Goal: Information Seeking & Learning: Learn about a topic

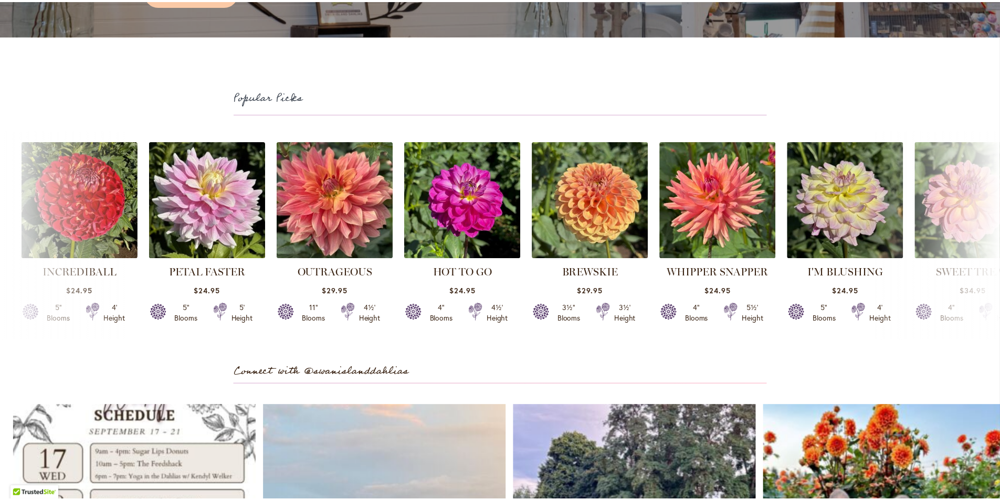
scroll to position [3044, 0]
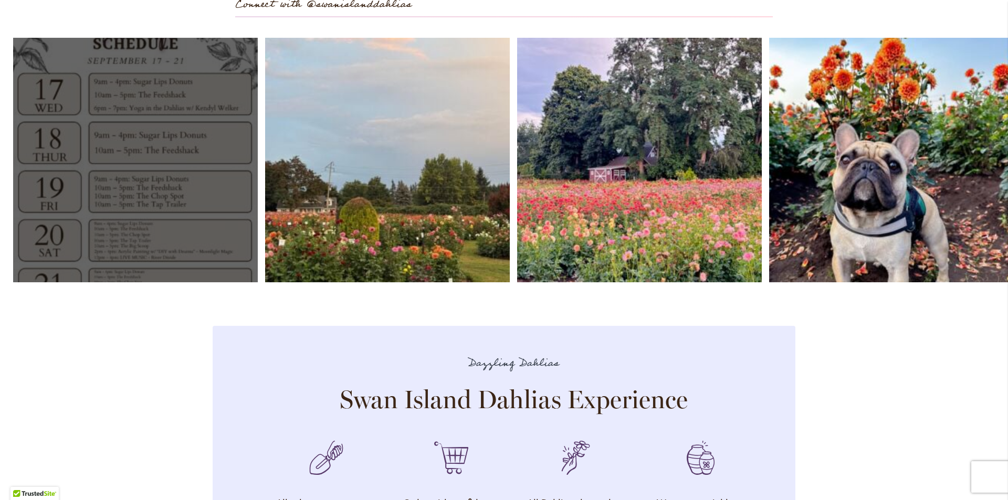
click at [171, 113] on link "Open" at bounding box center [135, 160] width 245 height 245
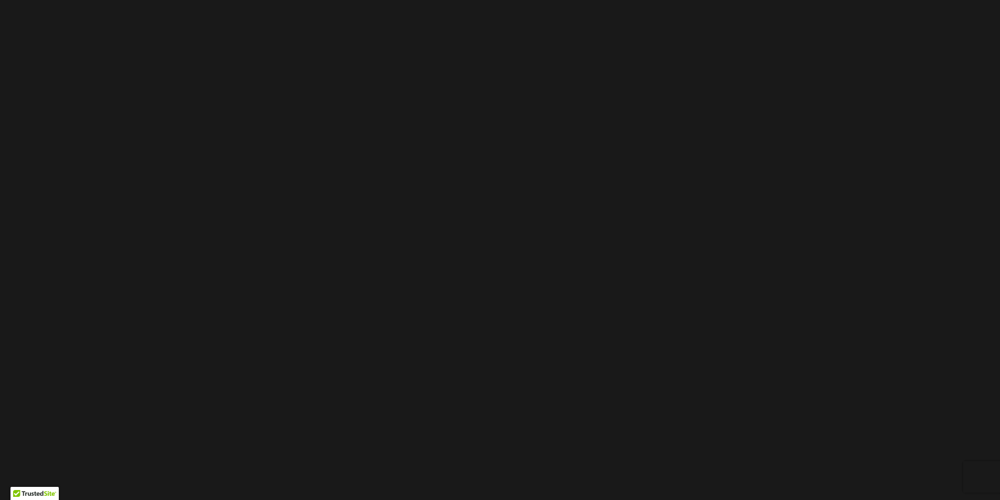
scroll to position [157, 0]
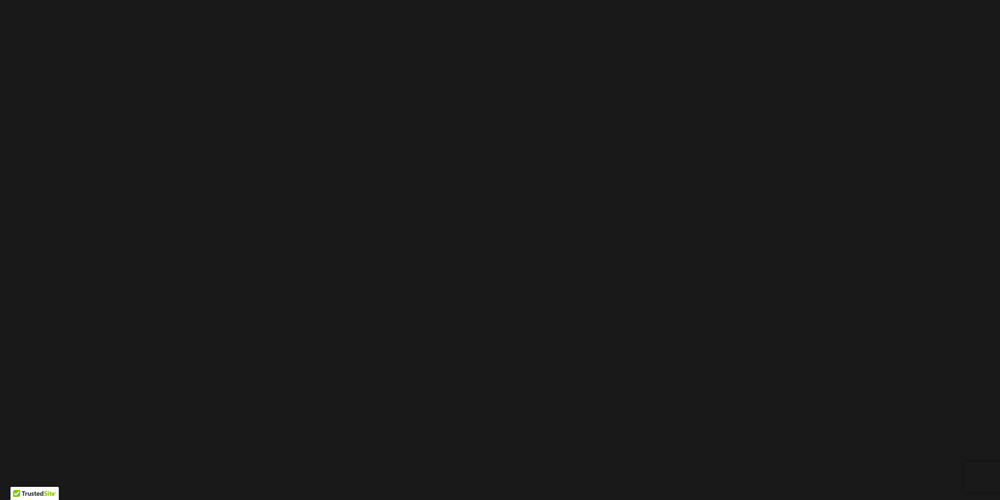
scroll to position [0, 0]
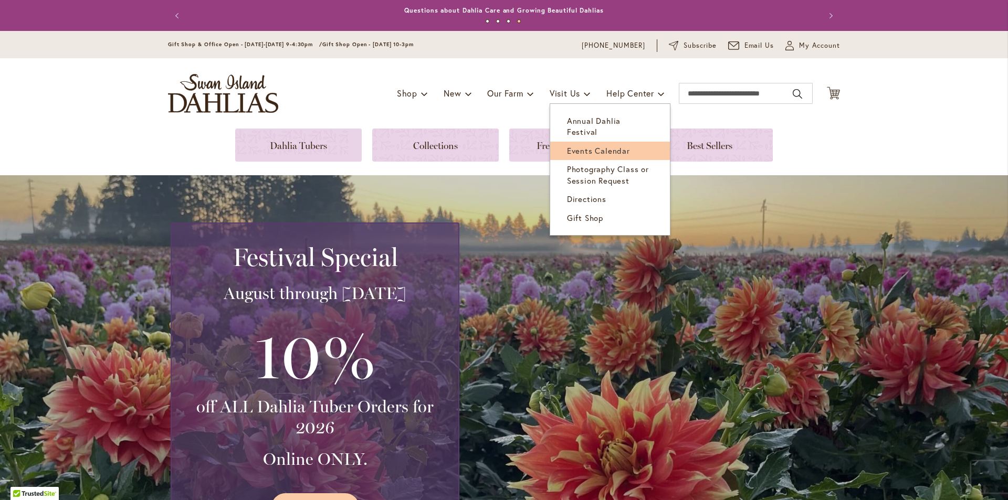
click at [580, 145] on span "Events Calendar" at bounding box center [598, 150] width 63 height 10
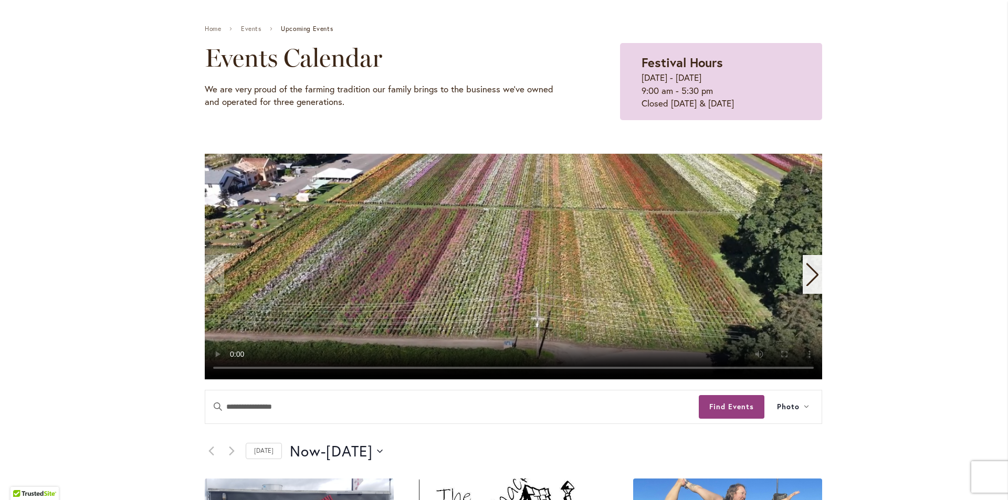
scroll to position [157, 0]
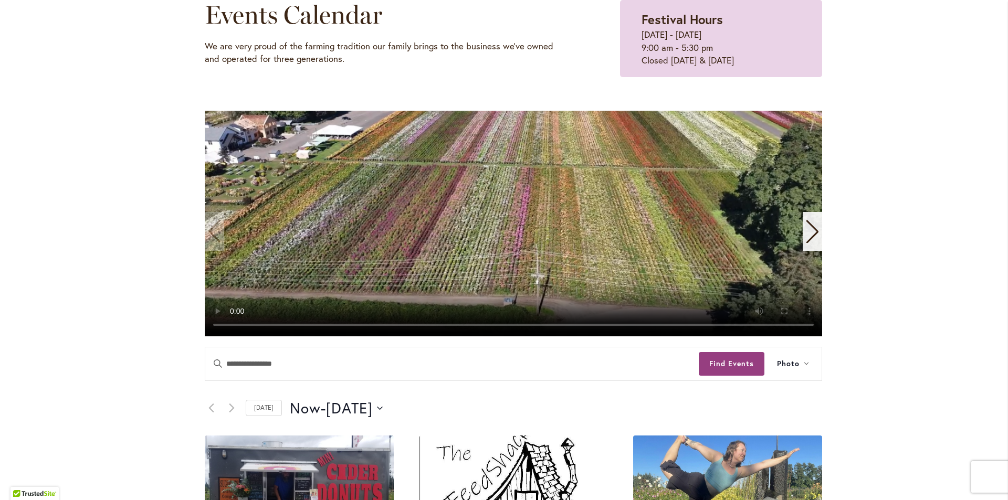
click at [809, 229] on icon "Next slide" at bounding box center [812, 231] width 14 height 23
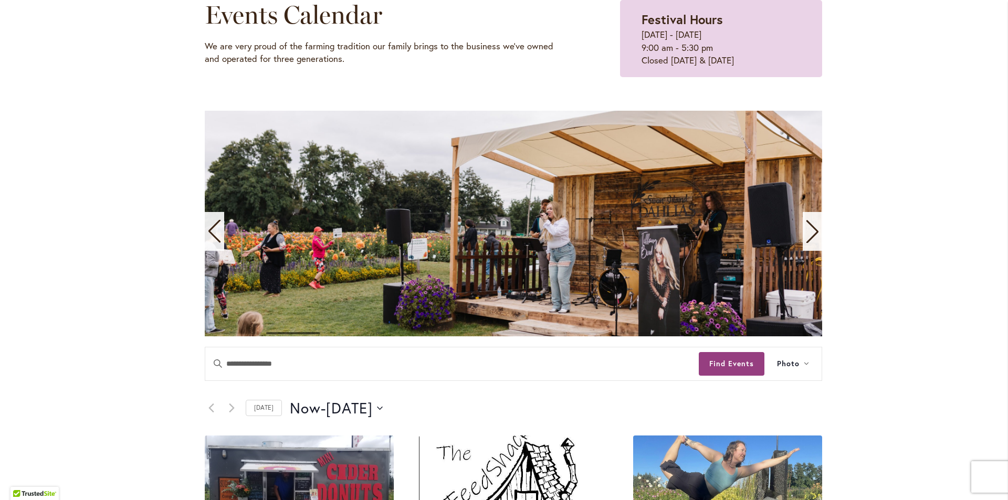
click at [809, 229] on icon "Next slide" at bounding box center [812, 231] width 14 height 23
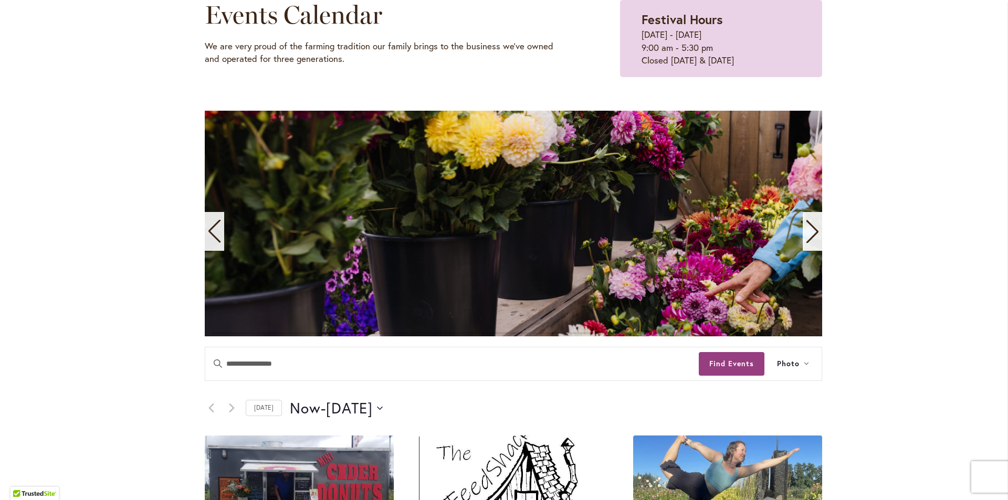
click at [809, 229] on icon "Next slide" at bounding box center [812, 231] width 14 height 23
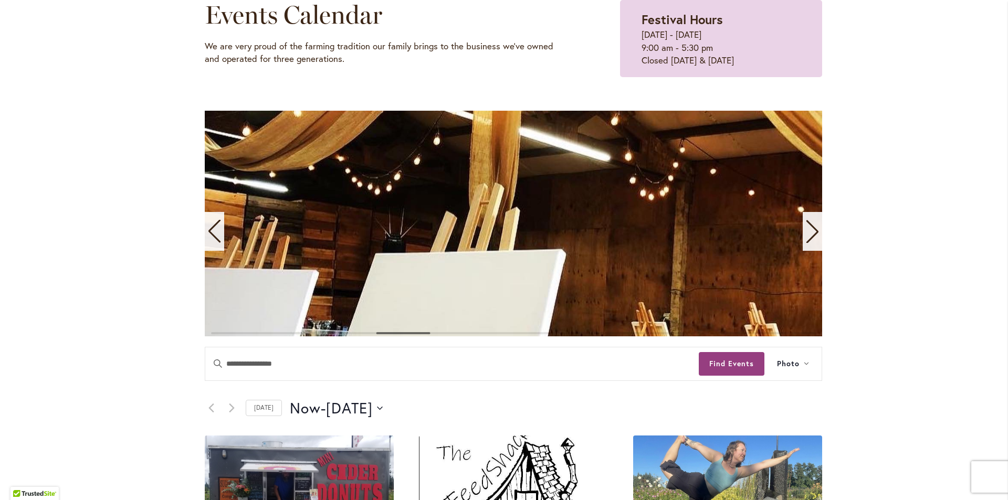
click at [809, 229] on icon "Next slide" at bounding box center [812, 231] width 14 height 23
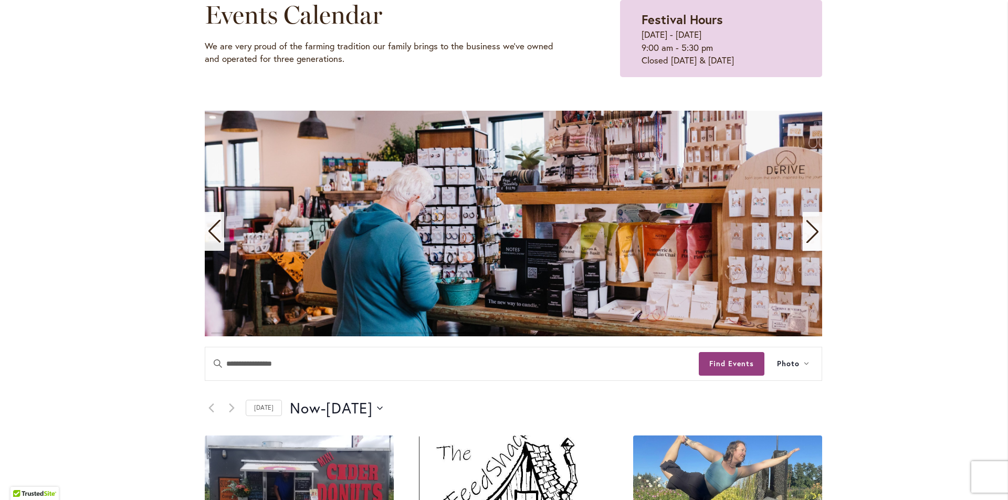
click at [809, 229] on icon "Next slide" at bounding box center [812, 231] width 14 height 23
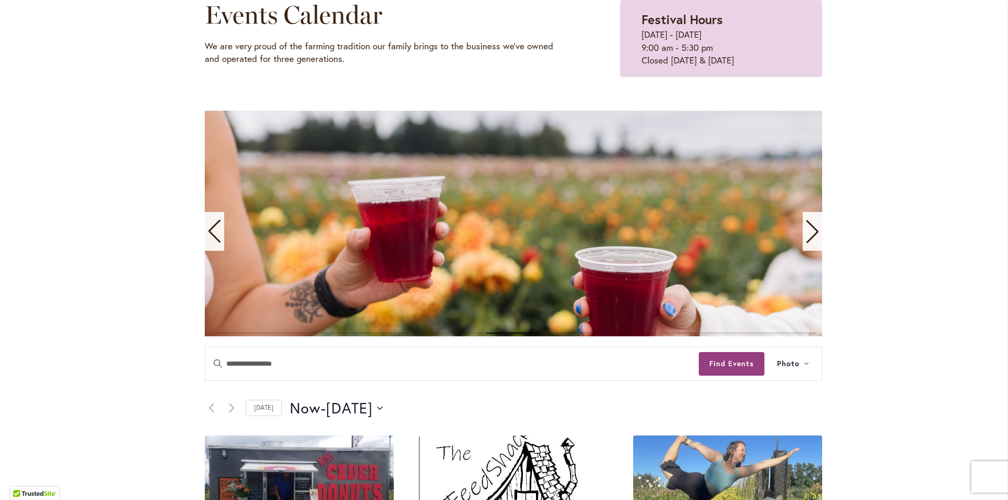
click at [809, 229] on icon "Next slide" at bounding box center [812, 231] width 14 height 23
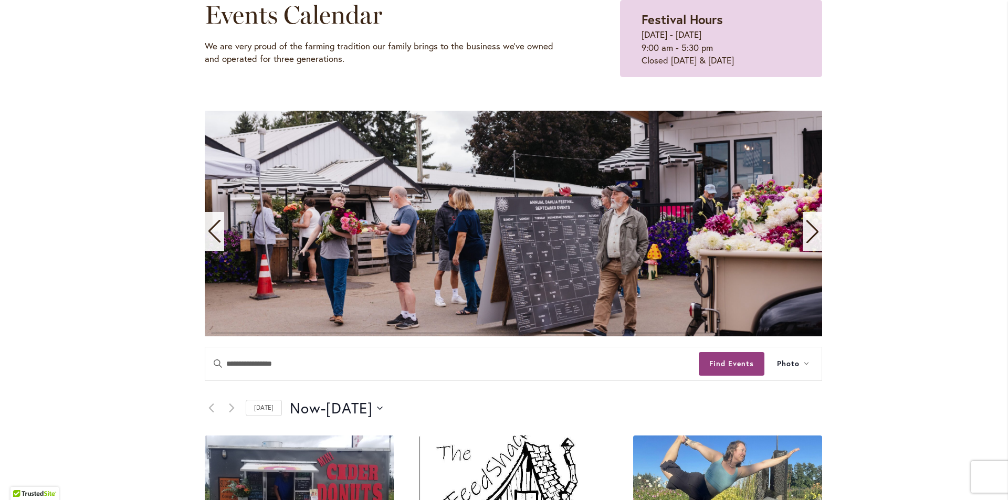
click at [809, 229] on icon "Next slide" at bounding box center [812, 231] width 14 height 23
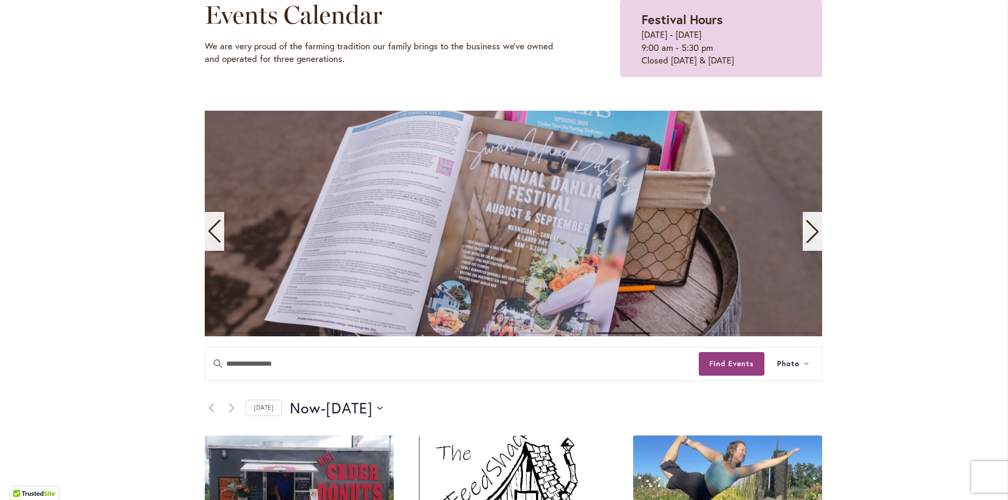
click at [809, 229] on icon "Next slide" at bounding box center [812, 231] width 14 height 23
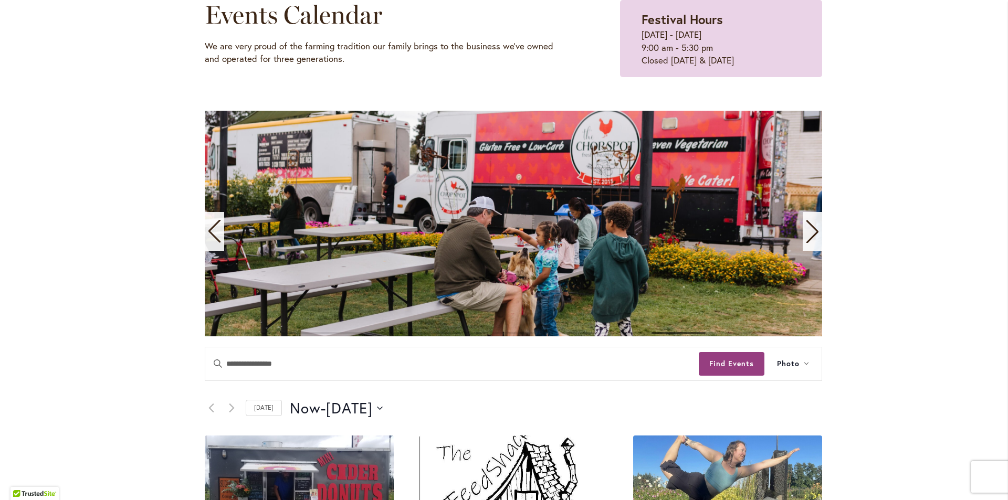
click at [807, 230] on icon "Next slide" at bounding box center [812, 231] width 14 height 23
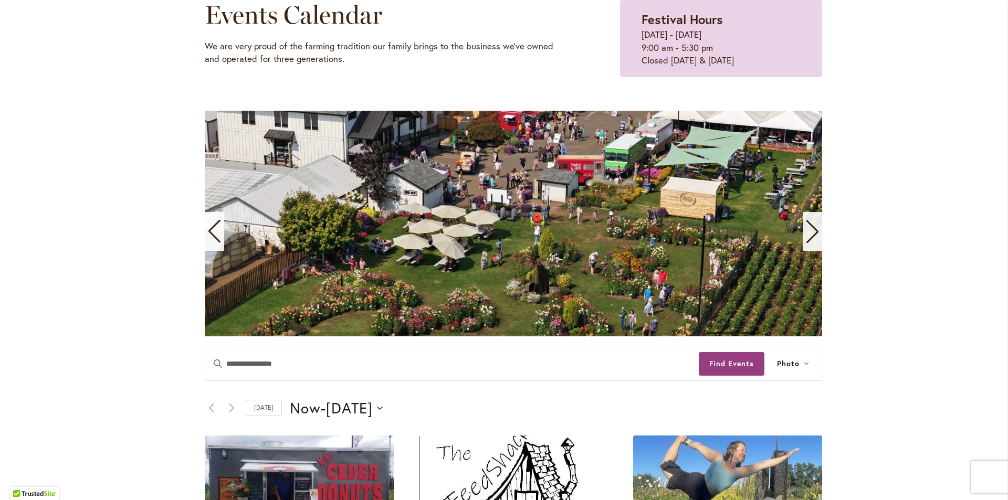
click at [807, 230] on icon "Next slide" at bounding box center [812, 231] width 14 height 23
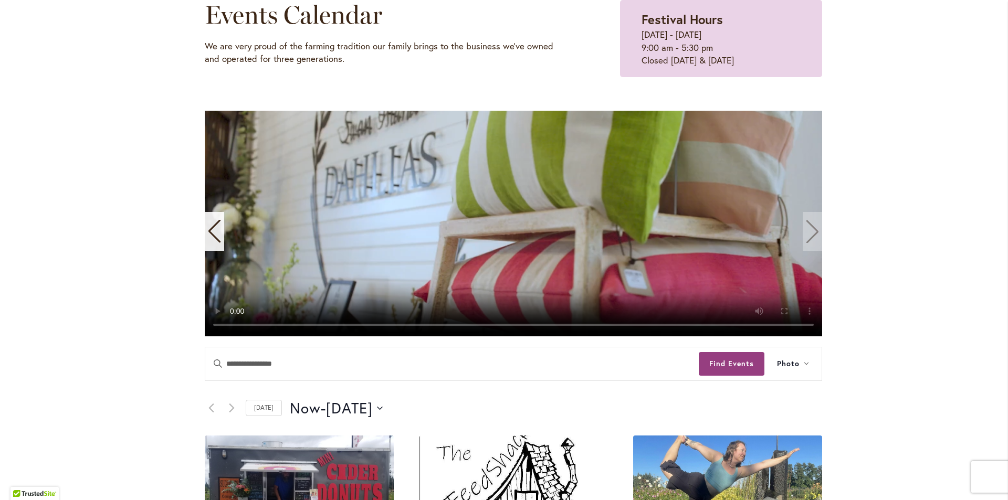
click at [807, 230] on video "11 / 11" at bounding box center [513, 224] width 617 height 226
click at [811, 233] on video "11 / 11" at bounding box center [513, 224] width 617 height 226
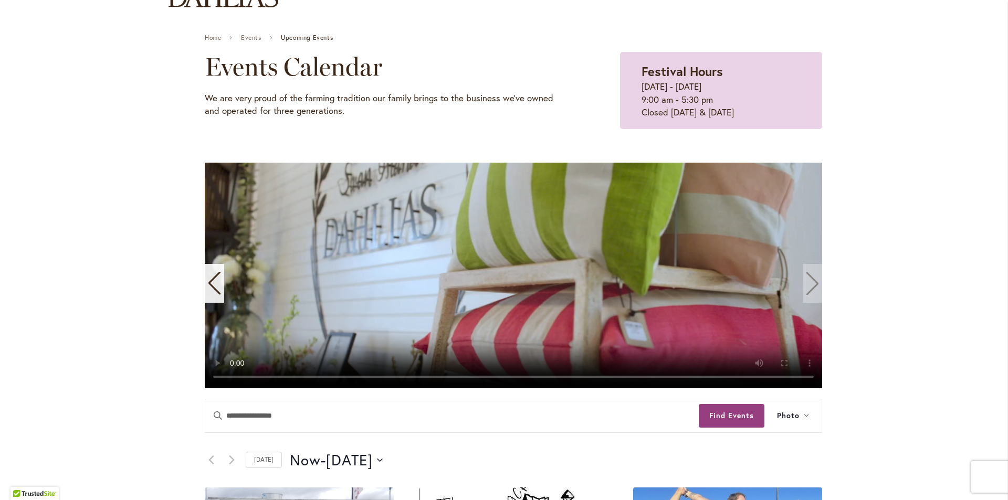
scroll to position [0, 0]
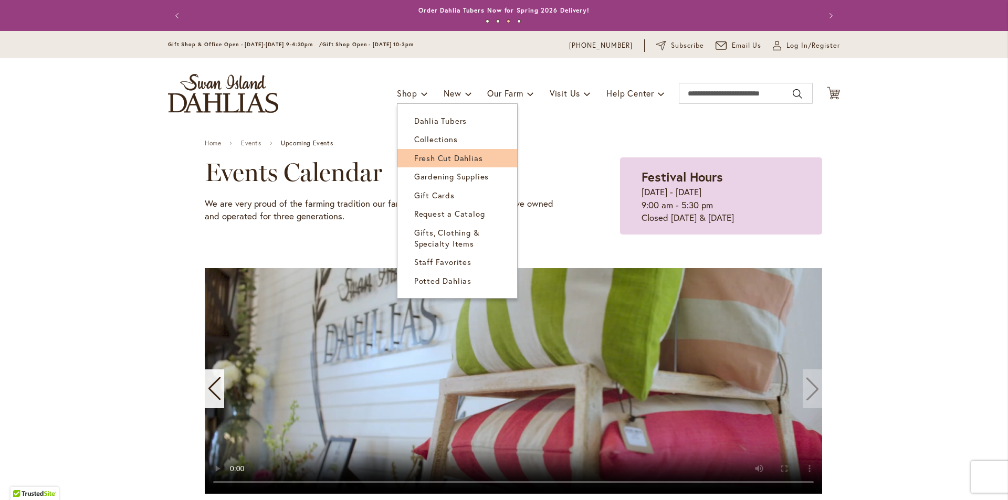
click at [459, 158] on span "Fresh Cut Dahlias" at bounding box center [448, 158] width 69 height 10
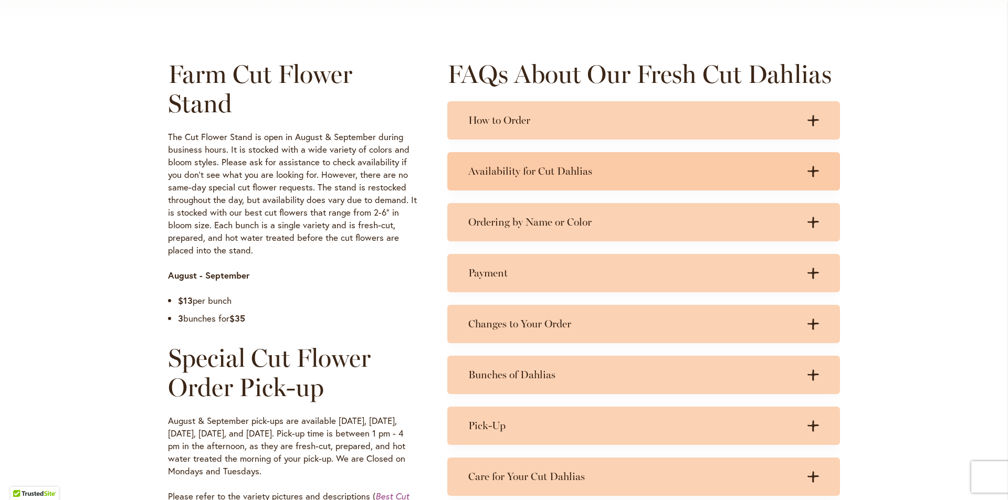
scroll to position [472, 0]
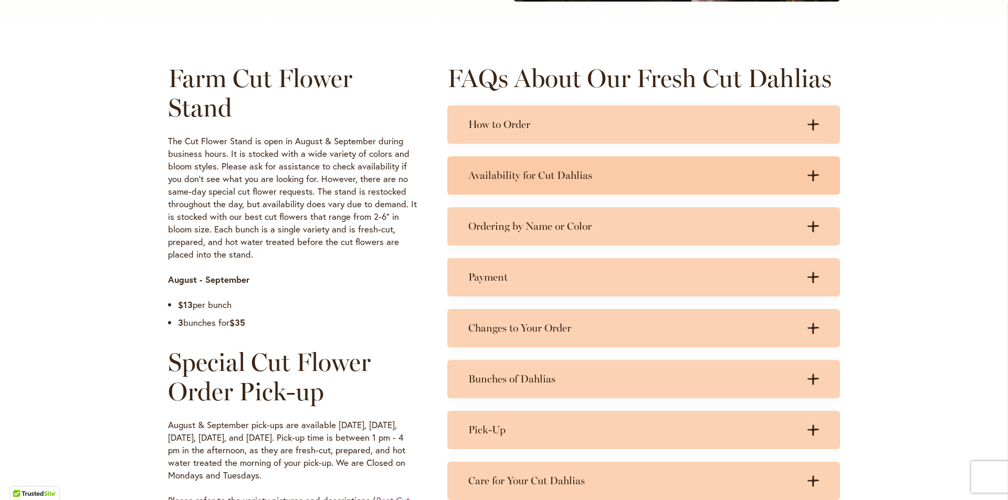
click at [807, 173] on icon ".cls-1 { fill: #3c2616; stroke-width: 0px; }" at bounding box center [813, 176] width 12 height 12
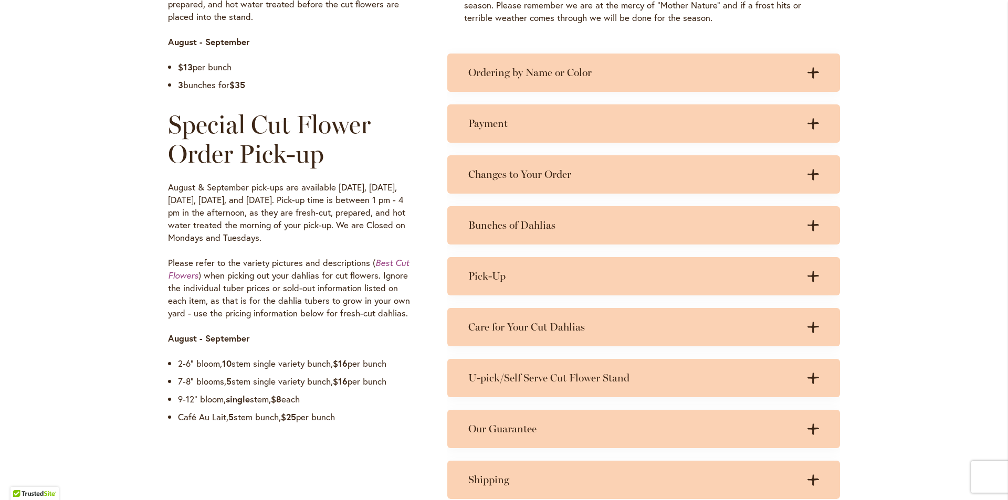
scroll to position [735, 0]
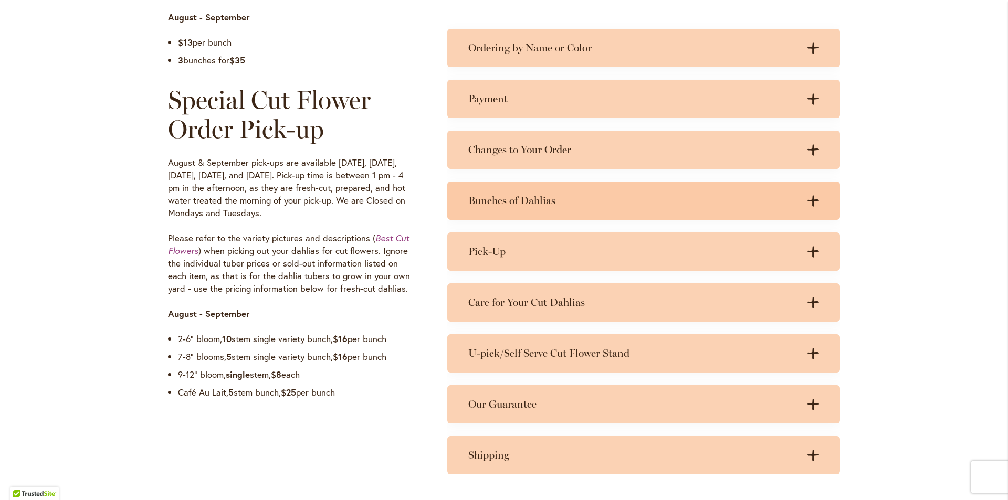
click at [807, 199] on icon at bounding box center [813, 200] width 12 height 11
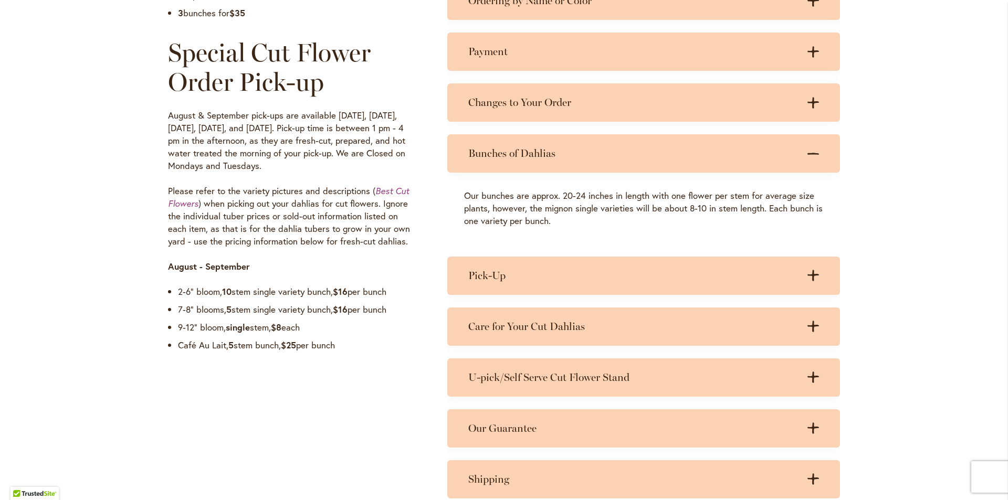
scroll to position [840, 0]
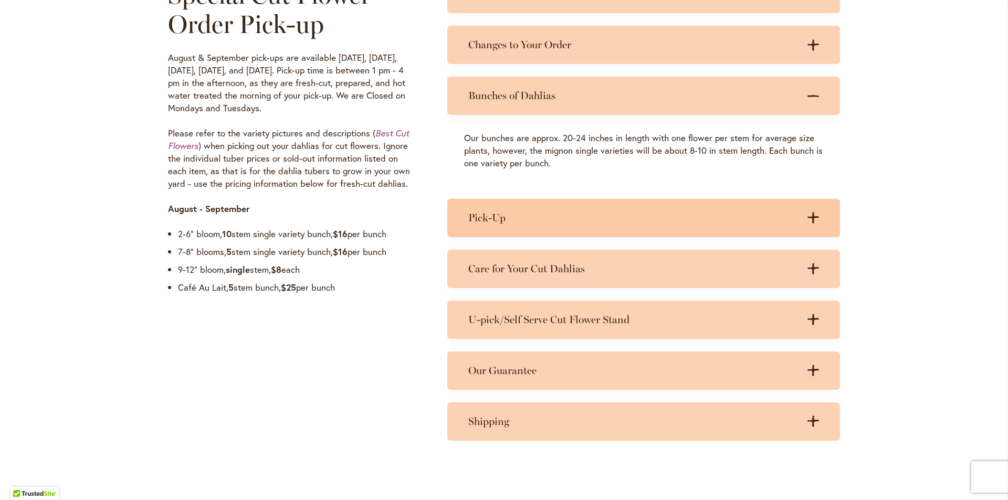
click at [810, 219] on icon ".cls-1 { fill: #3c2616; stroke-width: 0px; }" at bounding box center [813, 218] width 12 height 12
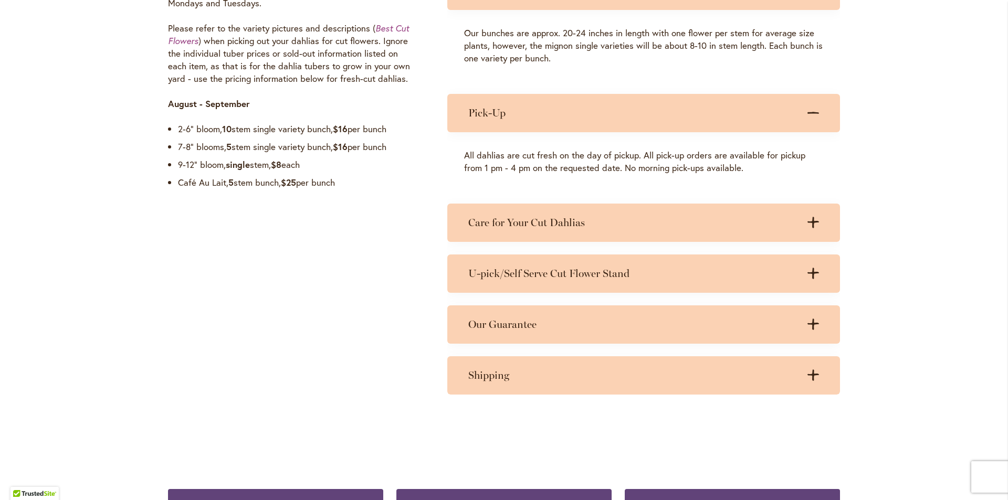
scroll to position [997, 0]
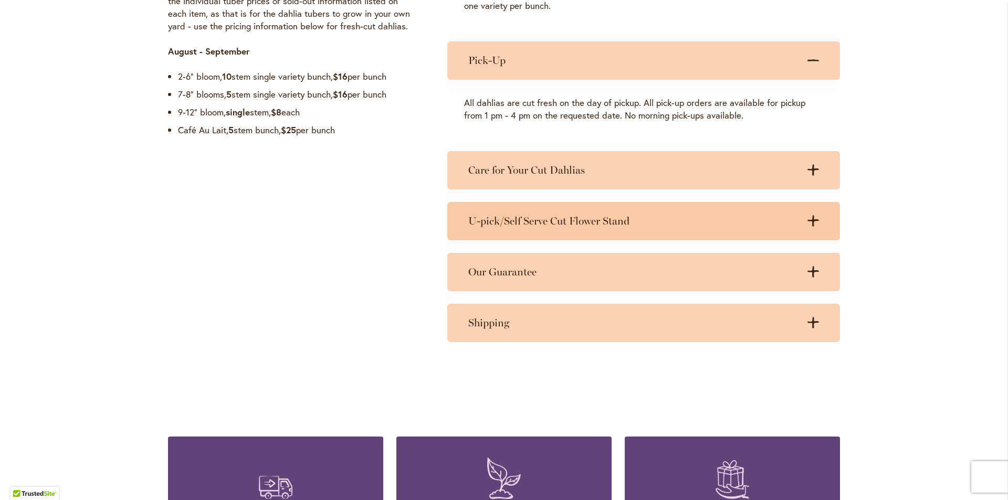
click at [810, 219] on icon at bounding box center [813, 221] width 12 height 11
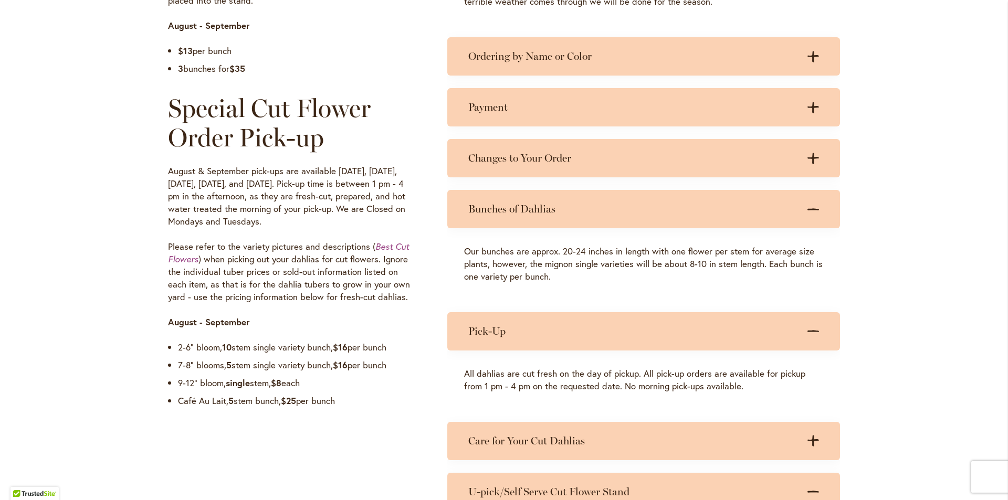
scroll to position [682, 0]
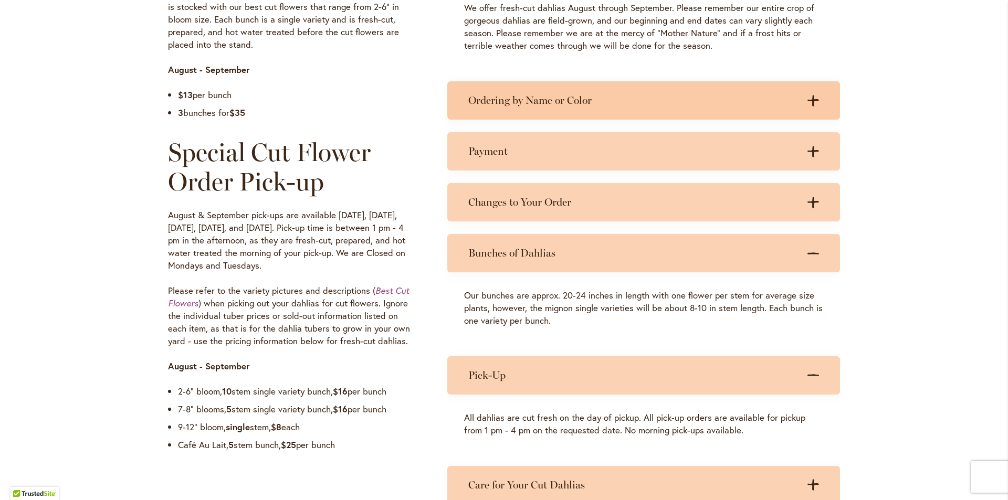
click at [810, 97] on icon ".cls-1 { fill: #3c2616; stroke-width: 0px; }" at bounding box center [813, 101] width 12 height 12
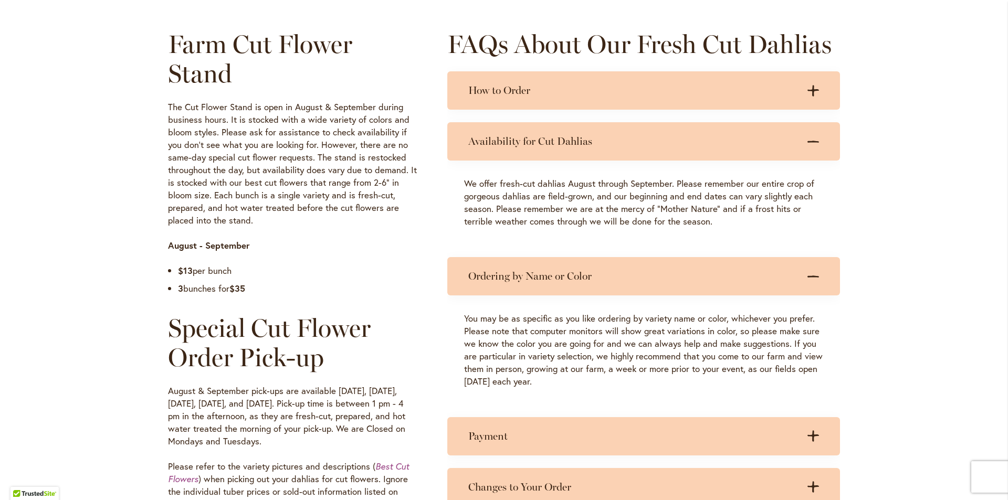
scroll to position [525, 0]
